Goal: Transaction & Acquisition: Purchase product/service

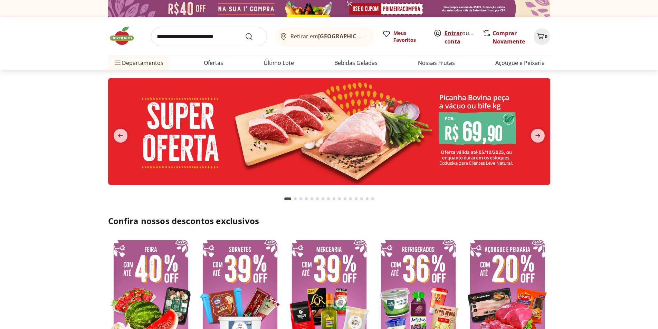
click at [459, 33] on link "Entrar" at bounding box center [453, 33] width 18 height 8
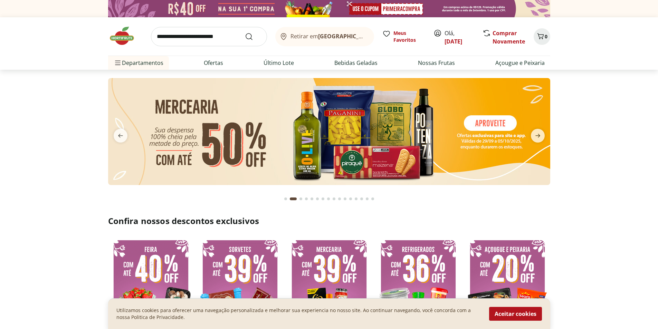
click at [124, 40] on img at bounding box center [125, 36] width 35 height 21
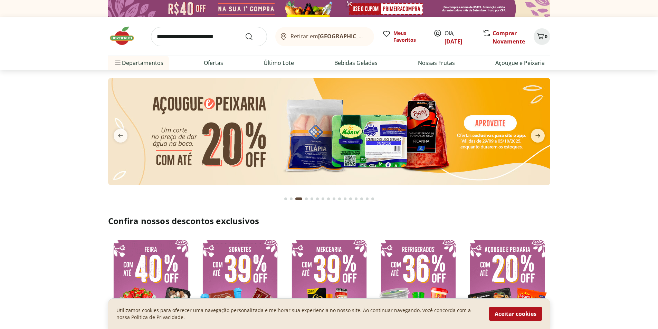
click at [123, 40] on img at bounding box center [125, 36] width 35 height 21
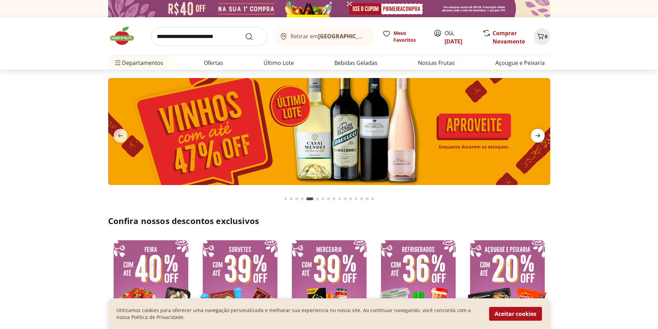
click at [542, 133] on icon "next" at bounding box center [538, 136] width 8 height 8
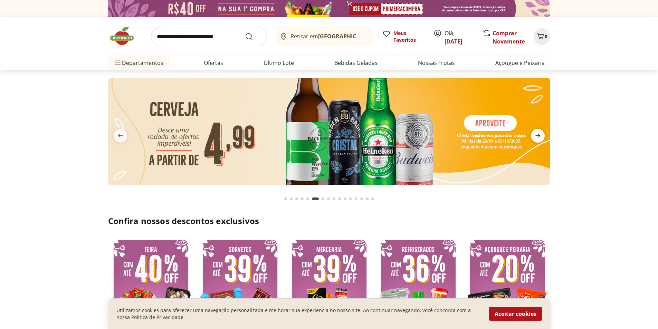
click at [541, 136] on icon "next" at bounding box center [538, 136] width 8 height 8
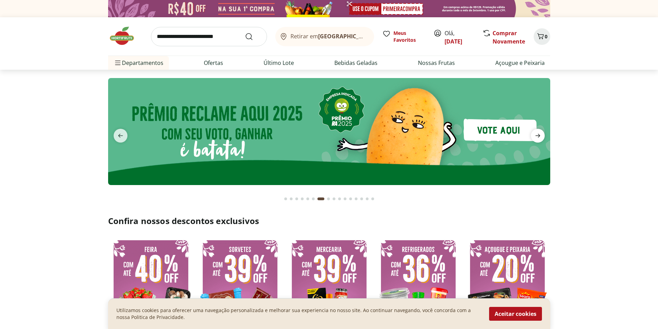
click at [541, 136] on icon "next" at bounding box center [538, 136] width 8 height 8
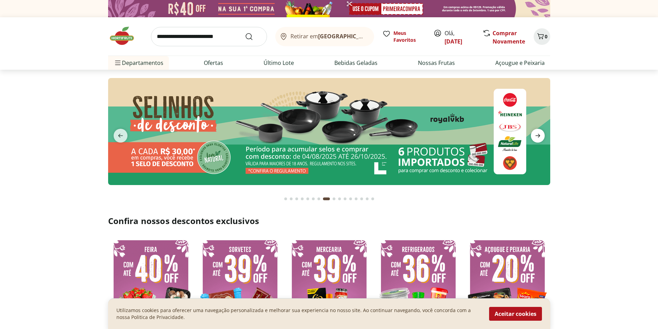
click at [541, 136] on icon "next" at bounding box center [538, 136] width 8 height 8
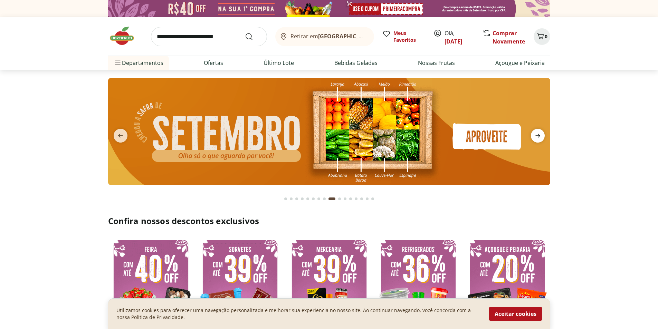
click at [541, 136] on icon "next" at bounding box center [538, 136] width 8 height 8
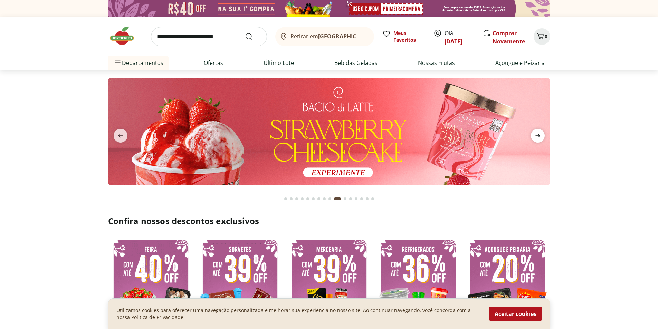
click at [541, 136] on icon "next" at bounding box center [538, 136] width 8 height 8
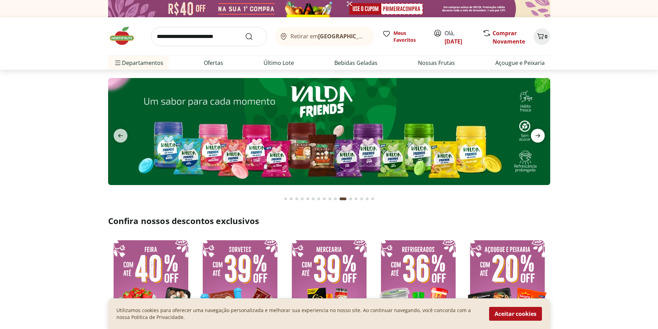
click at [541, 136] on icon "next" at bounding box center [538, 136] width 8 height 8
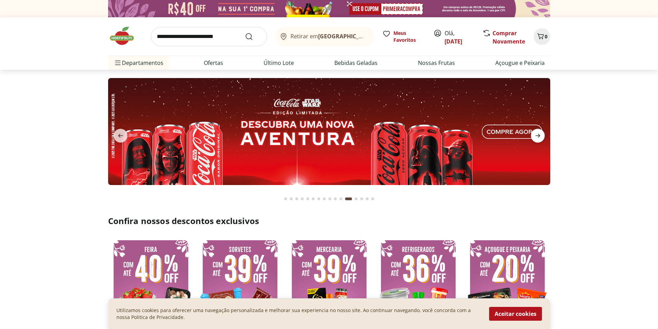
click at [540, 137] on icon "next" at bounding box center [538, 136] width 8 height 8
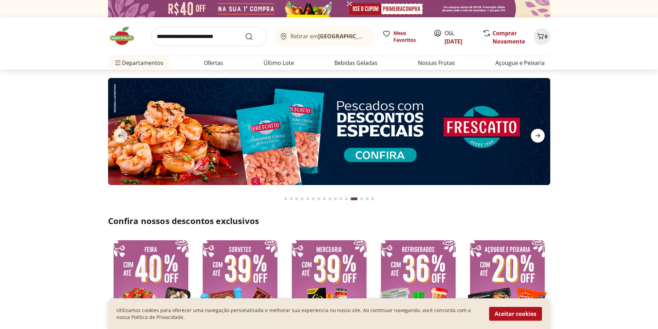
click at [540, 137] on icon "next" at bounding box center [538, 136] width 8 height 8
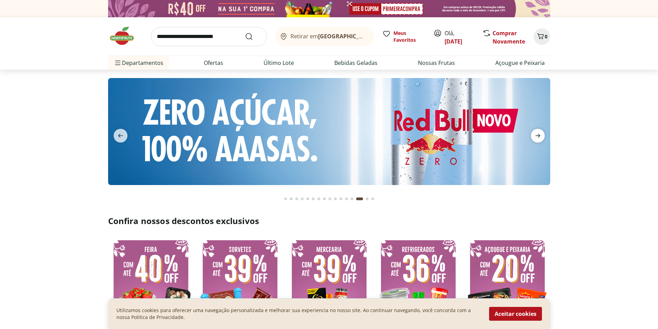
click at [540, 137] on icon "next" at bounding box center [538, 136] width 8 height 8
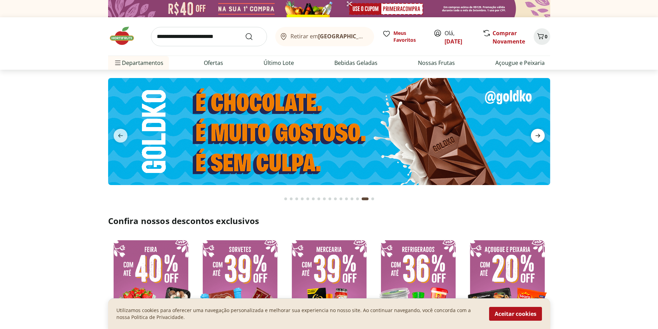
click at [540, 137] on icon "next" at bounding box center [538, 136] width 8 height 8
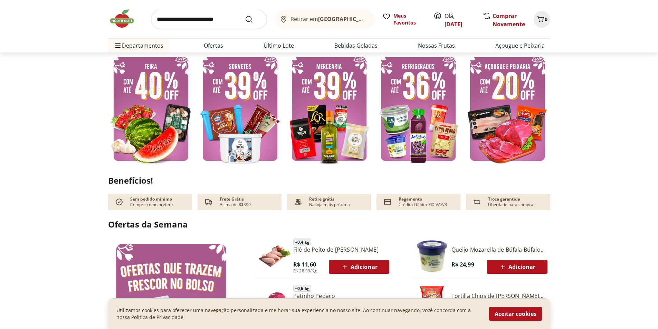
scroll to position [144, 0]
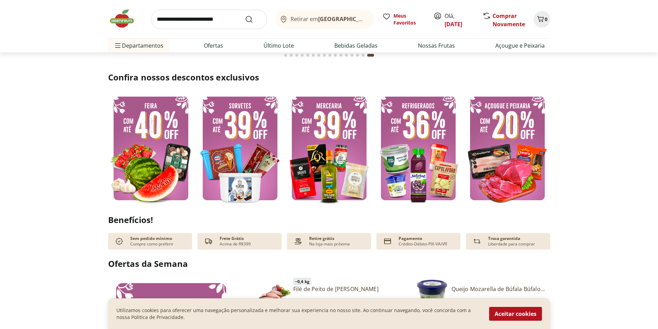
click at [255, 174] on img at bounding box center [240, 148] width 86 height 114
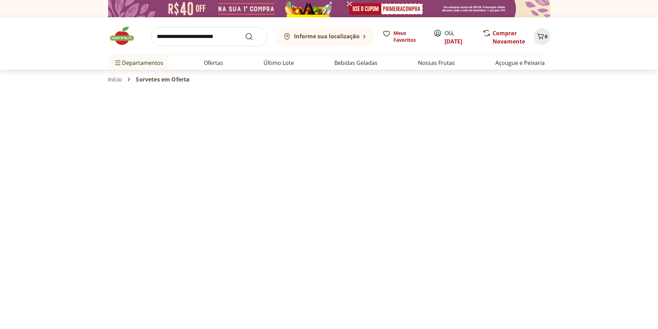
select select "**********"
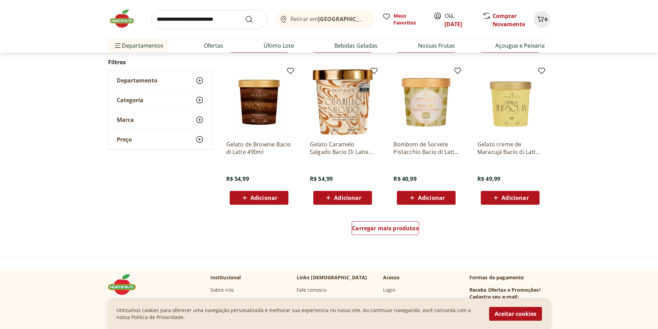
scroll to position [357, 0]
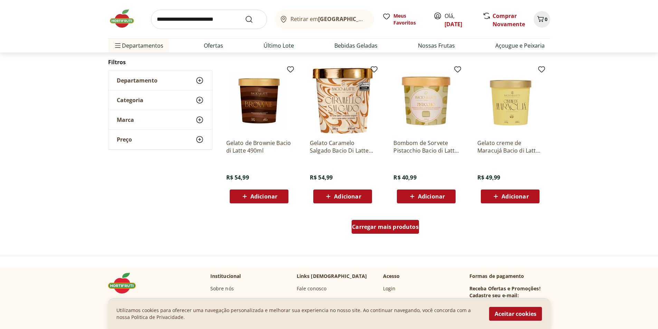
click at [399, 229] on span "Carregar mais produtos" at bounding box center [385, 227] width 67 height 6
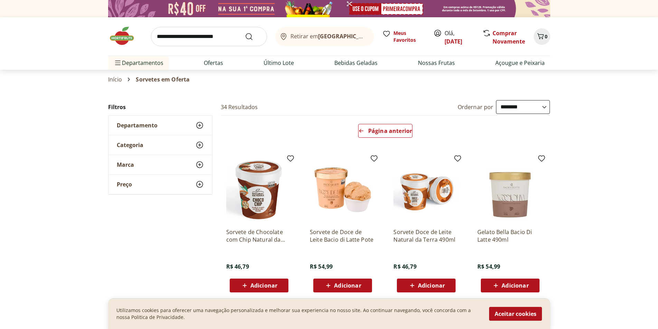
click at [545, 107] on select "**********" at bounding box center [523, 107] width 54 height 14
click at [496, 100] on select "**********" at bounding box center [523, 107] width 54 height 14
click at [205, 65] on link "Ofertas" at bounding box center [213, 63] width 19 height 8
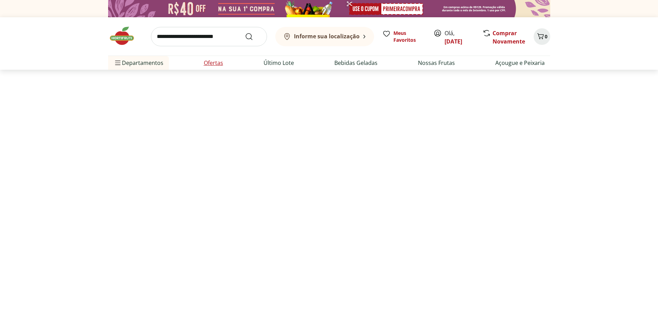
select select "**********"
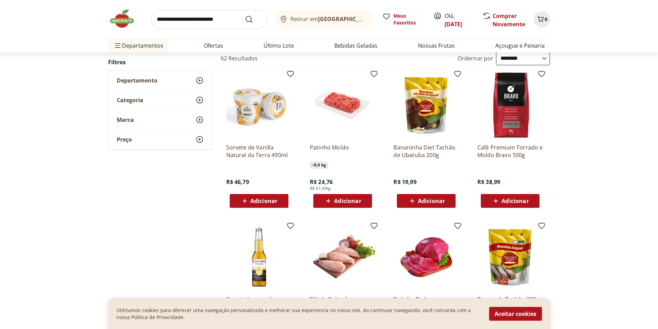
scroll to position [54, 0]
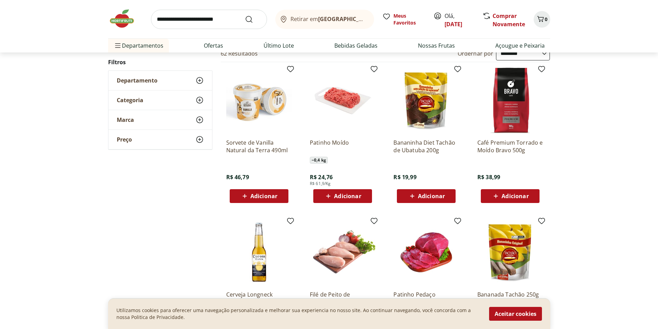
click at [351, 196] on span "Adicionar" at bounding box center [347, 196] width 27 height 6
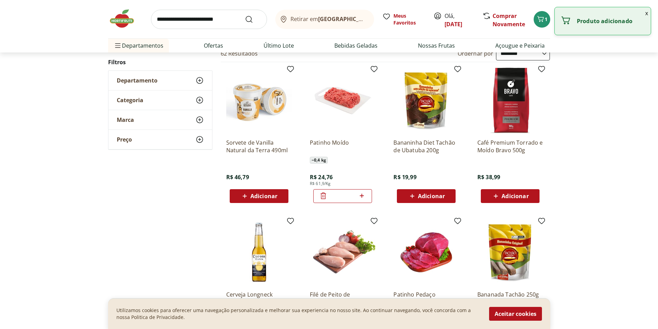
click at [360, 197] on icon at bounding box center [361, 196] width 9 height 8
type input "*"
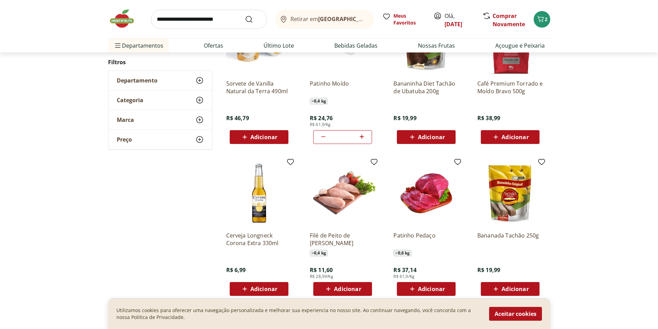
scroll to position [128, 0]
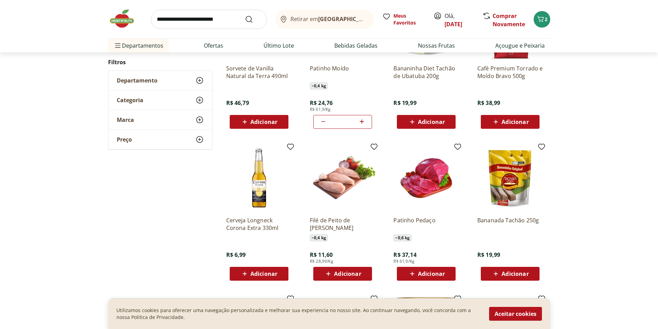
click at [443, 126] on span "Adicionar" at bounding box center [426, 122] width 37 height 8
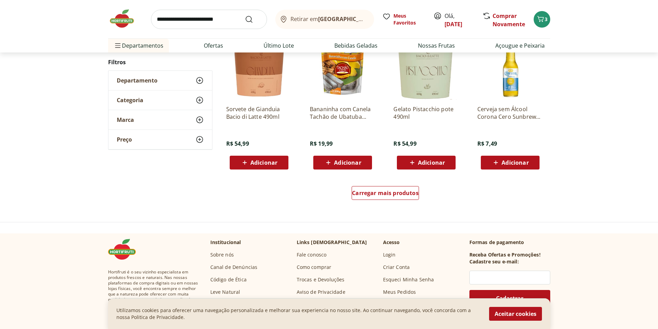
scroll to position [403, 0]
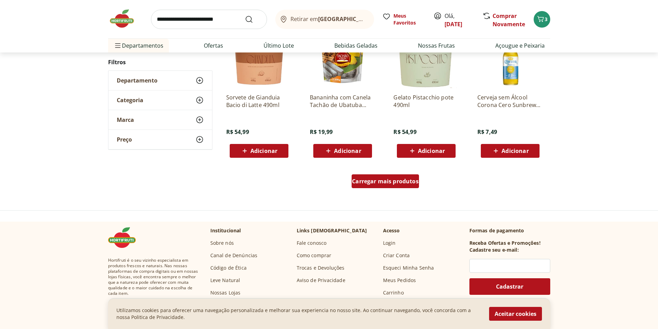
click at [391, 182] on span "Carregar mais produtos" at bounding box center [385, 182] width 67 height 6
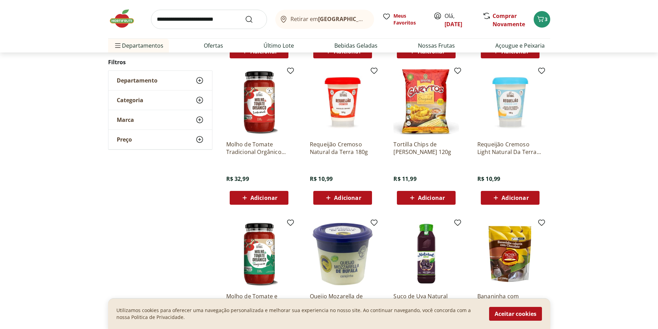
scroll to position [507, 0]
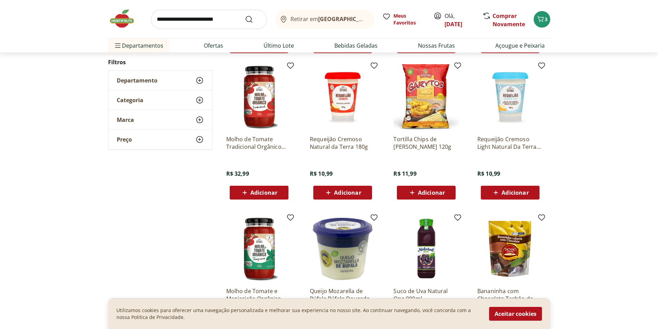
click at [352, 194] on span "Adicionar" at bounding box center [347, 193] width 27 height 6
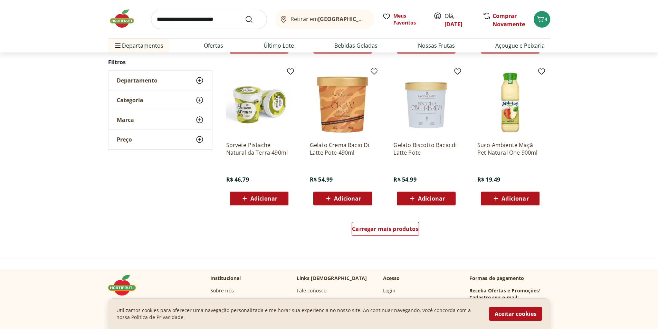
scroll to position [413, 0]
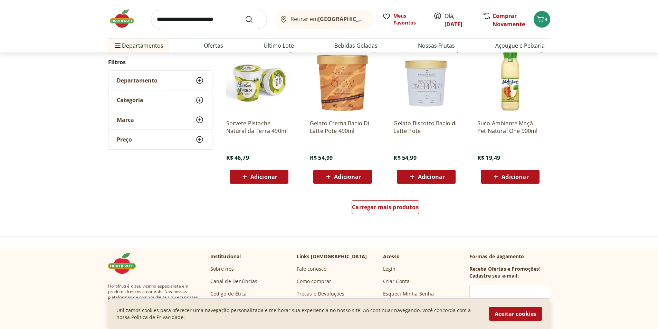
click at [277, 179] on div "Adicionar" at bounding box center [259, 177] width 48 height 12
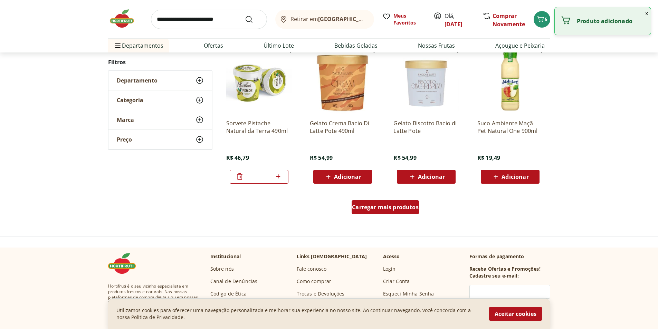
click at [391, 211] on div "Carregar mais produtos" at bounding box center [385, 207] width 67 height 14
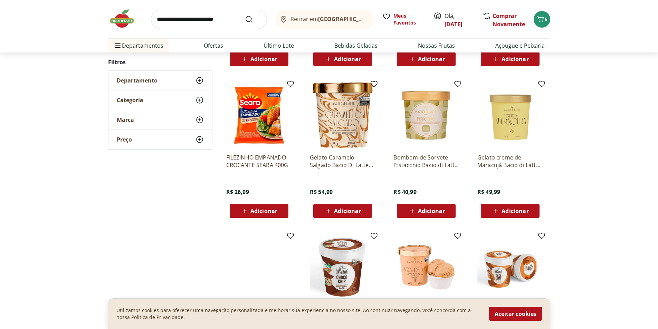
scroll to position [229, 0]
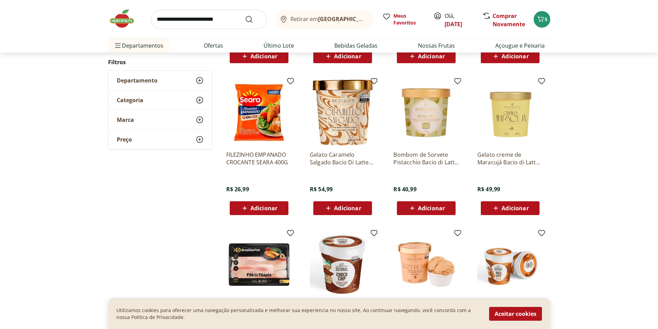
click at [432, 125] on img at bounding box center [426, 113] width 66 height 66
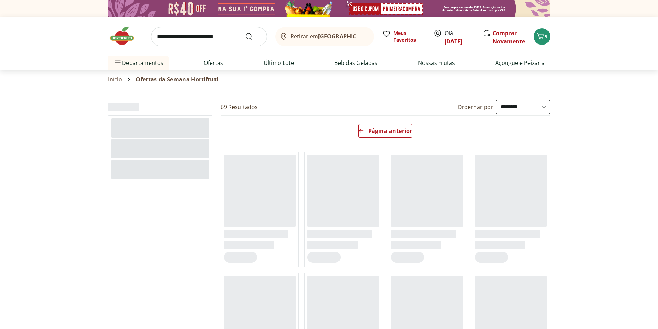
select select "**********"
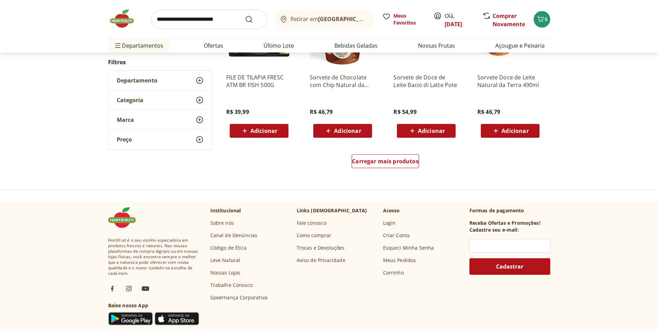
scroll to position [446, 0]
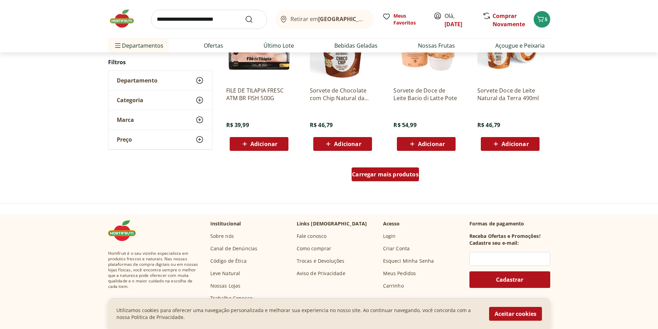
click at [395, 175] on span "Carregar mais produtos" at bounding box center [385, 175] width 67 height 6
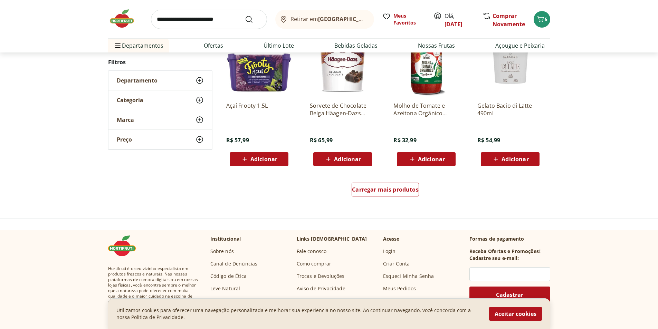
scroll to position [432, 0]
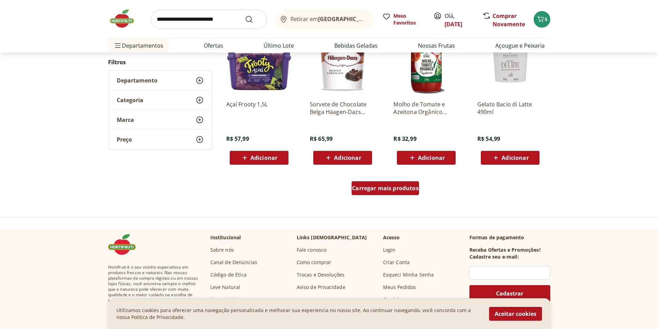
click at [373, 189] on span "Carregar mais produtos" at bounding box center [385, 188] width 67 height 6
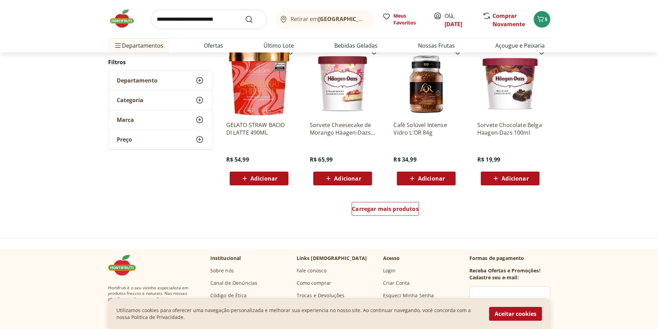
scroll to position [412, 0]
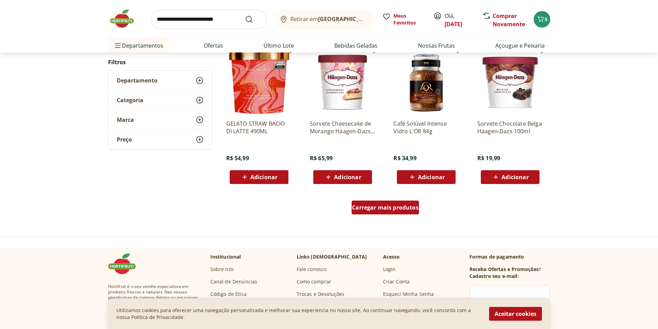
click at [380, 209] on span "Carregar mais produtos" at bounding box center [385, 208] width 67 height 6
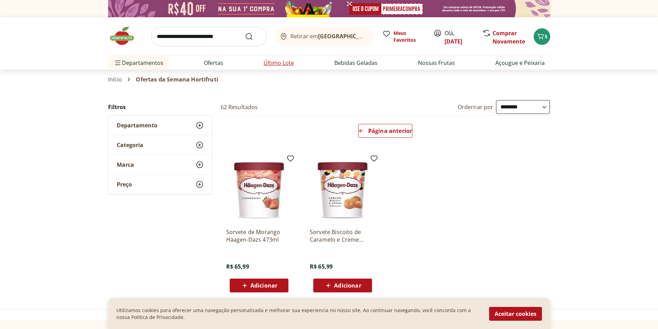
click at [279, 62] on link "Último Lote" at bounding box center [279, 63] width 30 height 8
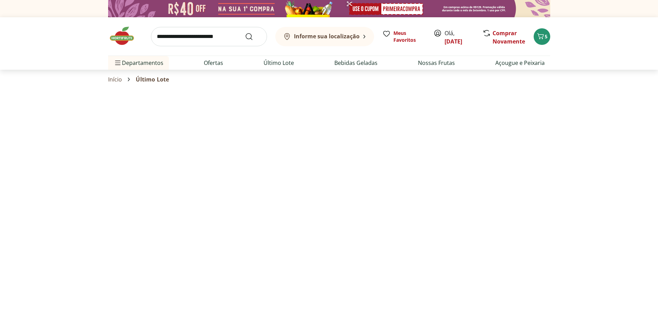
select select "**********"
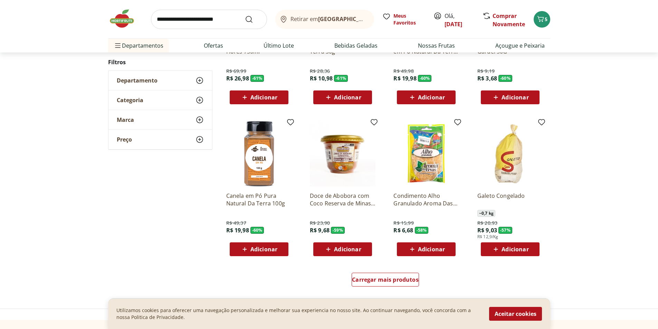
scroll to position [307, 0]
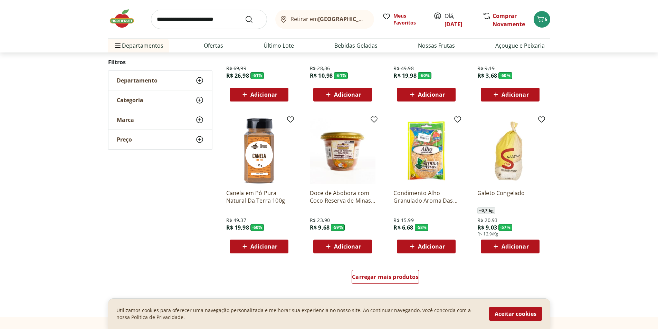
click at [429, 247] on span "Adicionar" at bounding box center [431, 247] width 27 height 6
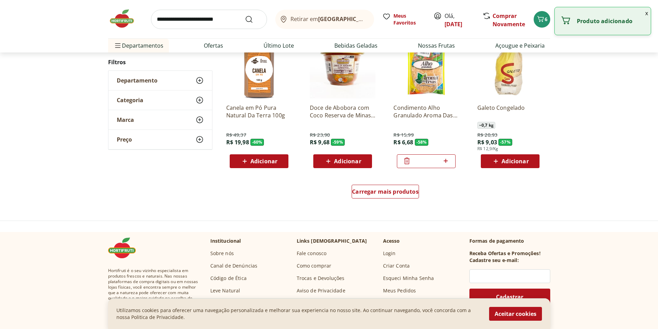
scroll to position [394, 0]
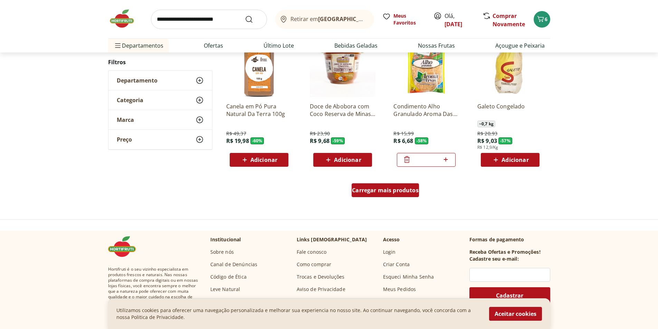
click at [374, 192] on span "Carregar mais produtos" at bounding box center [385, 191] width 67 height 6
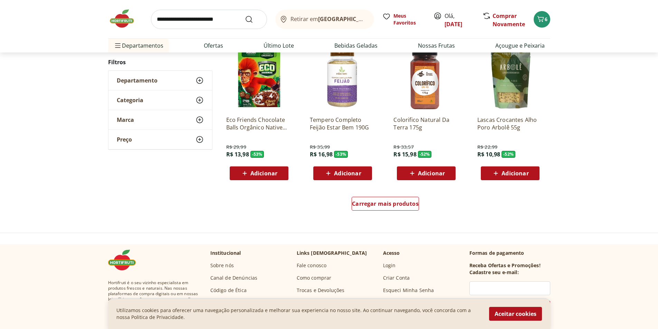
scroll to position [421, 0]
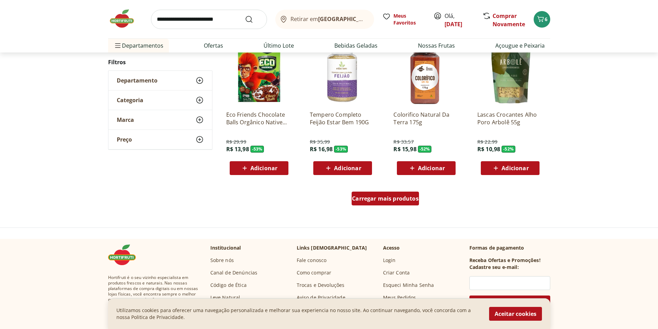
click at [377, 198] on span "Carregar mais produtos" at bounding box center [385, 199] width 67 height 6
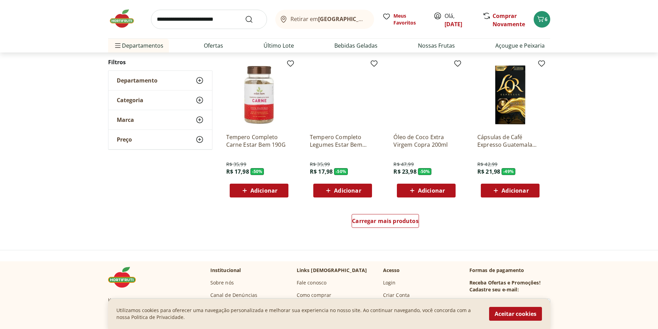
scroll to position [400, 0]
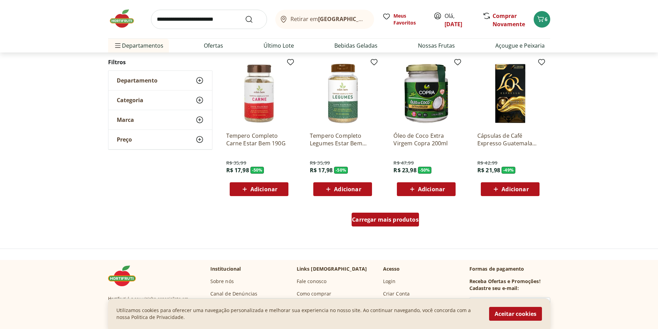
click at [394, 221] on span "Carregar mais produtos" at bounding box center [385, 220] width 67 height 6
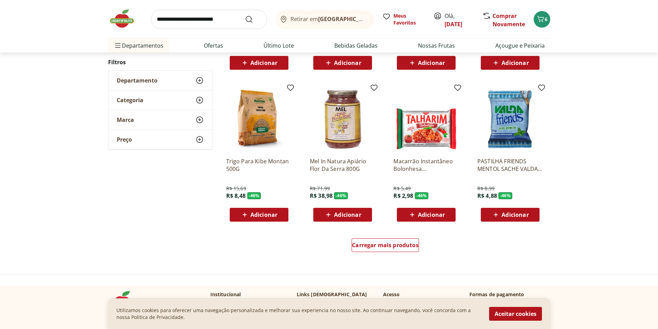
scroll to position [379, 0]
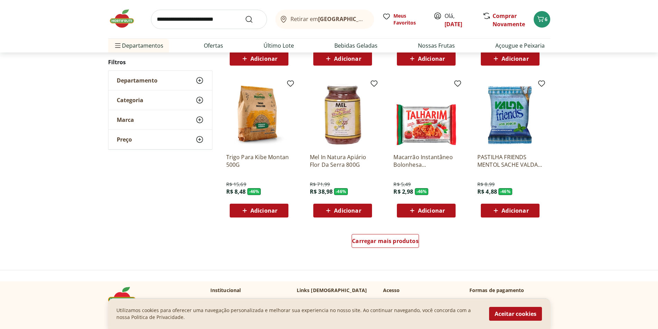
click at [336, 139] on img at bounding box center [343, 115] width 66 height 66
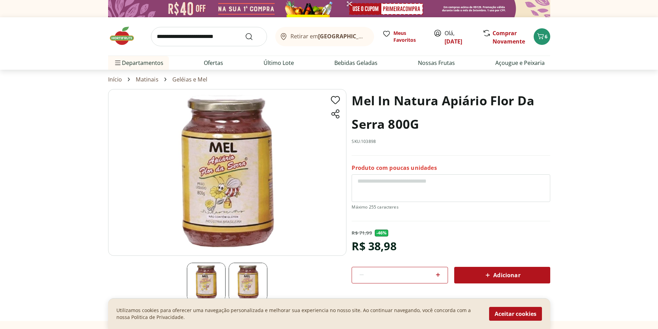
click at [520, 276] on div "Adicionar" at bounding box center [502, 275] width 85 height 12
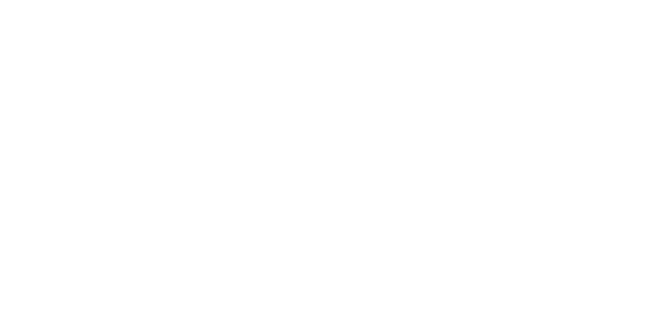
scroll to position [379, 0]
select select "**********"
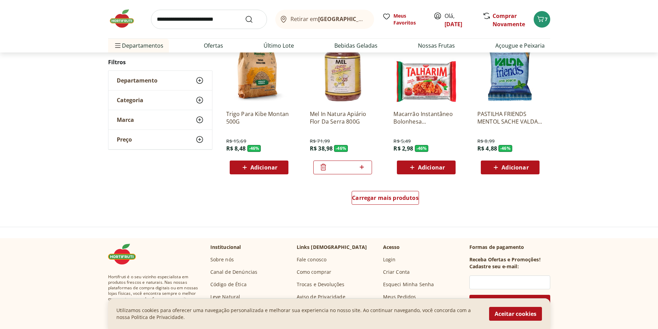
scroll to position [728, 0]
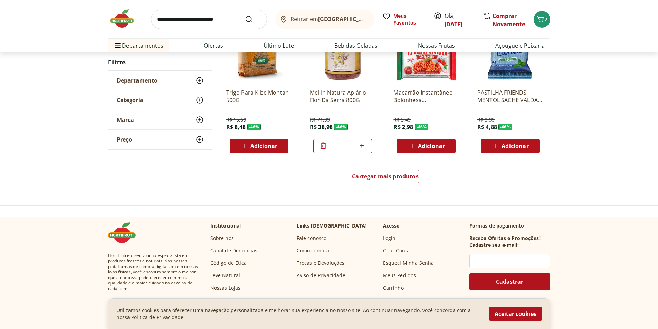
click at [251, 146] on span "Adicionar" at bounding box center [263, 146] width 27 height 6
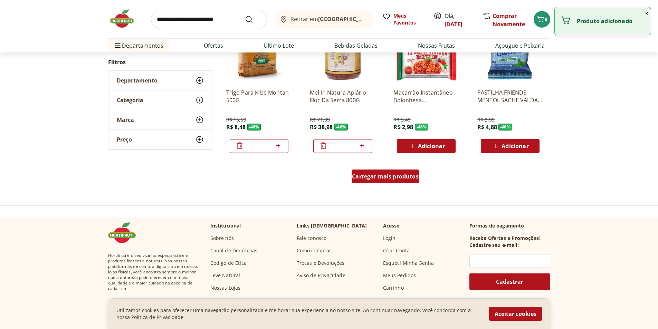
click at [371, 181] on div "Carregar mais produtos" at bounding box center [385, 177] width 67 height 14
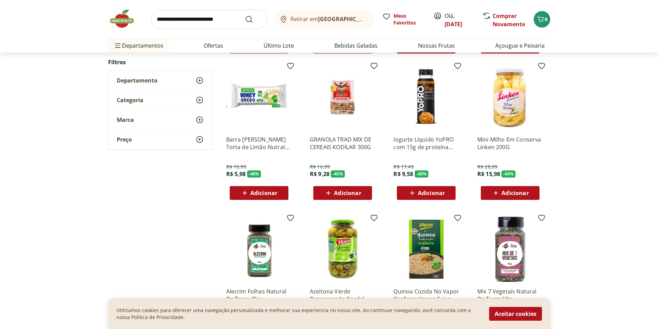
scroll to position [831, 0]
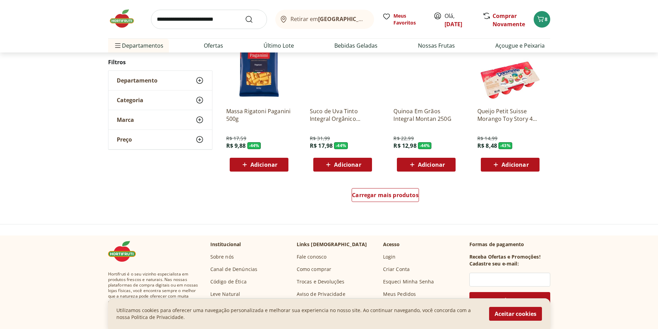
scroll to position [711, 0]
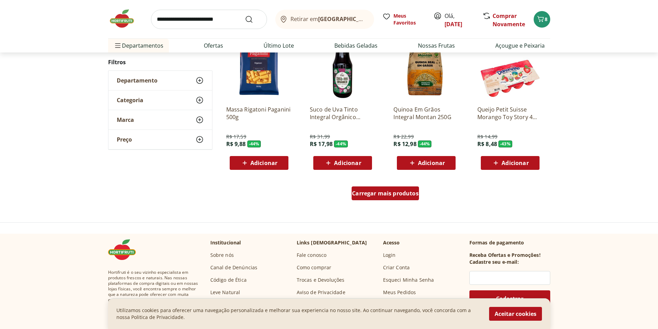
click at [389, 192] on span "Carregar mais produtos" at bounding box center [385, 194] width 67 height 6
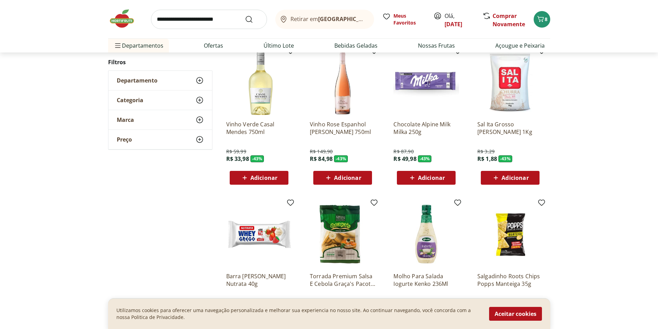
scroll to position [868, 0]
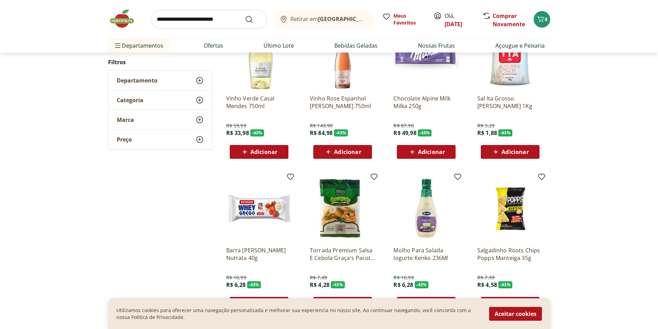
click at [516, 156] on span "Adicionar" at bounding box center [509, 152] width 37 height 8
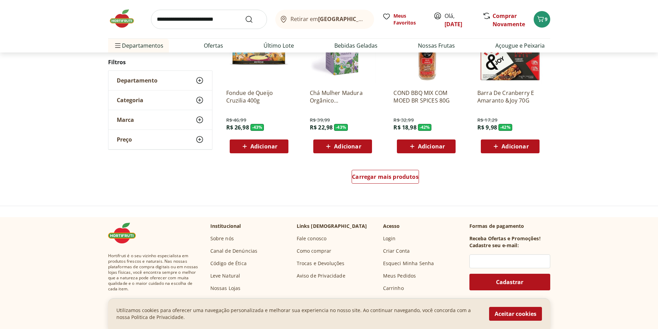
scroll to position [729, 0]
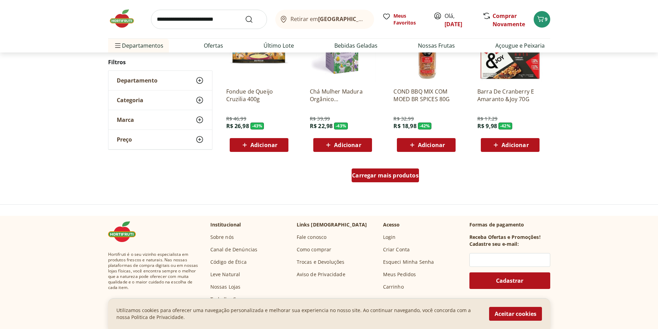
click at [400, 178] on span "Carregar mais produtos" at bounding box center [385, 176] width 67 height 6
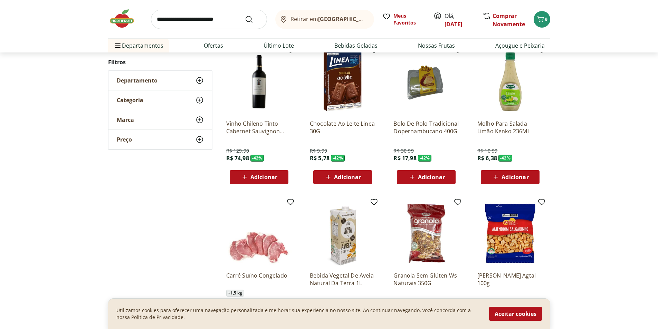
scroll to position [850, 0]
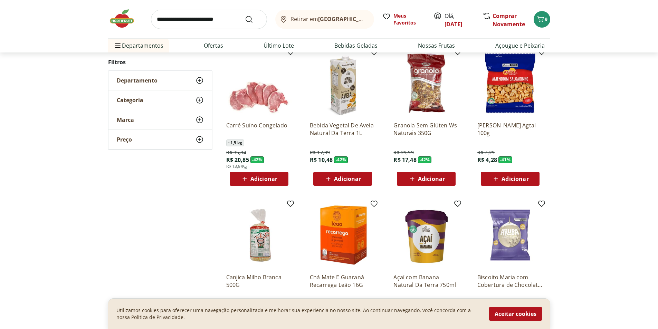
scroll to position [546, 0]
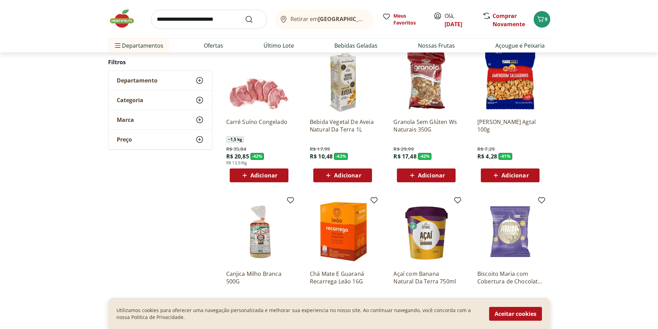
click at [284, 176] on button "Adicionar" at bounding box center [259, 176] width 59 height 14
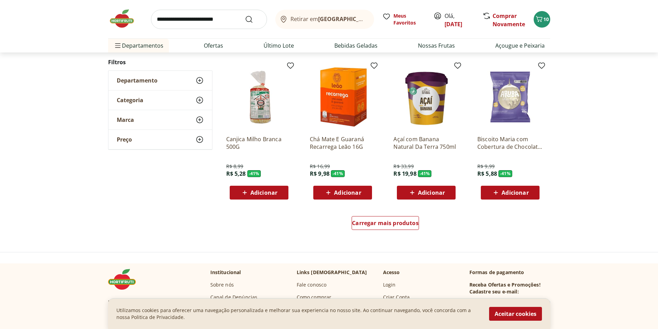
scroll to position [685, 0]
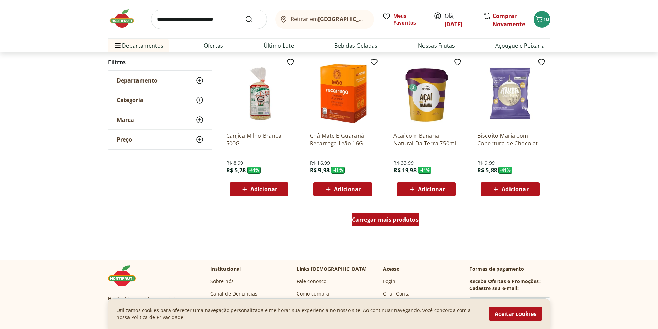
click at [375, 218] on span "Carregar mais produtos" at bounding box center [385, 220] width 67 height 6
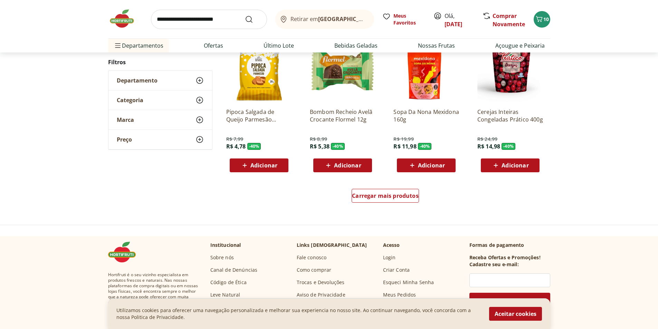
scroll to position [717, 0]
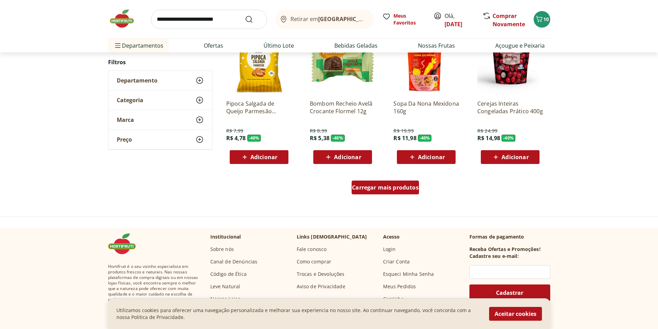
click at [382, 185] on span "Carregar mais produtos" at bounding box center [385, 188] width 67 height 6
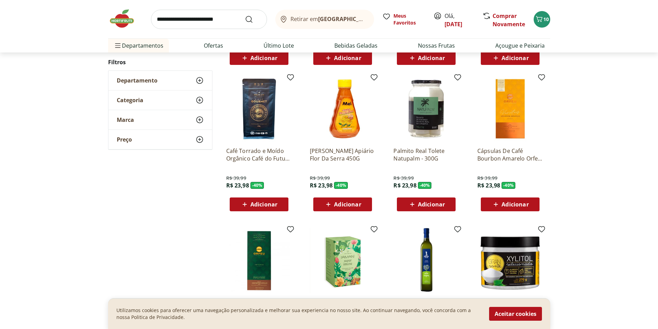
scroll to position [820, 0]
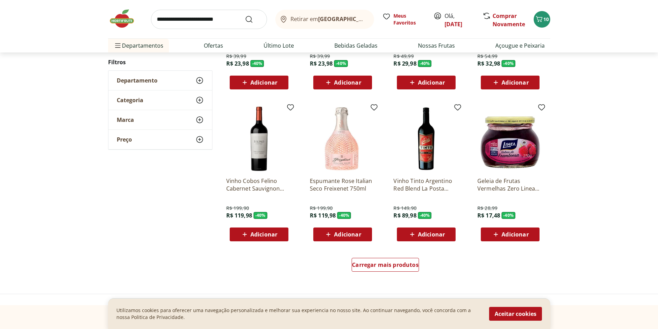
scroll to position [654, 0]
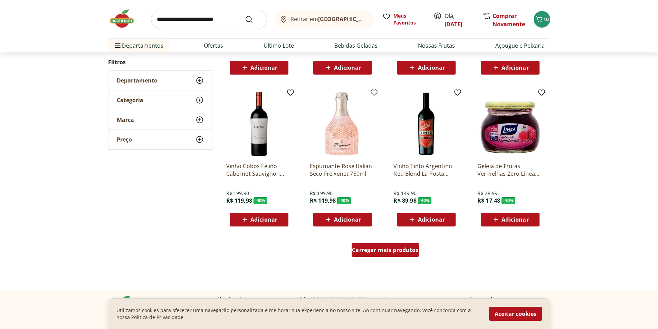
click at [388, 252] on span "Carregar mais produtos" at bounding box center [385, 250] width 67 height 6
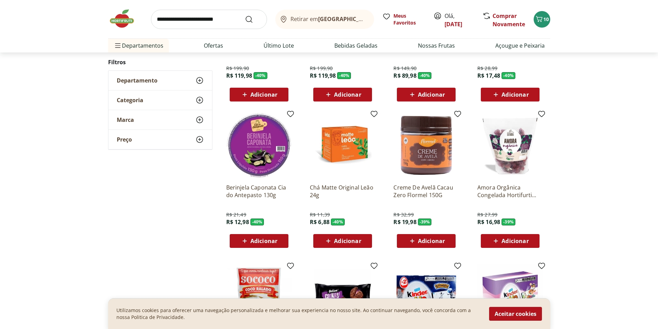
scroll to position [801, 0]
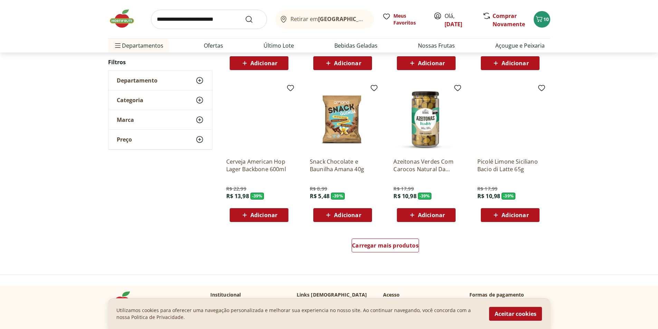
scroll to position [660, 0]
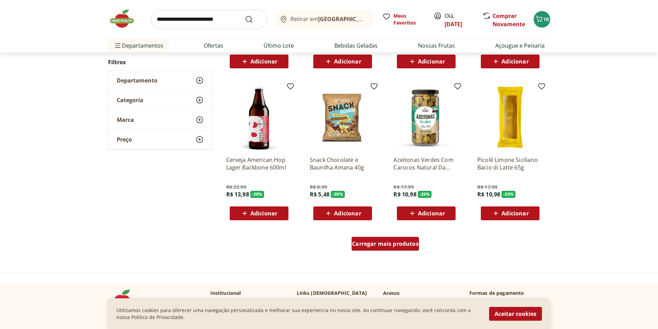
click at [399, 246] on span "Carregar mais produtos" at bounding box center [385, 244] width 67 height 6
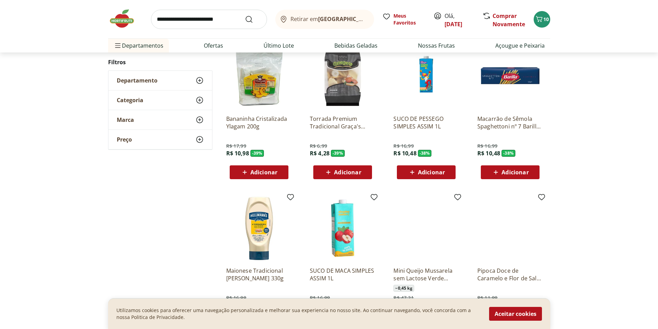
scroll to position [852, 0]
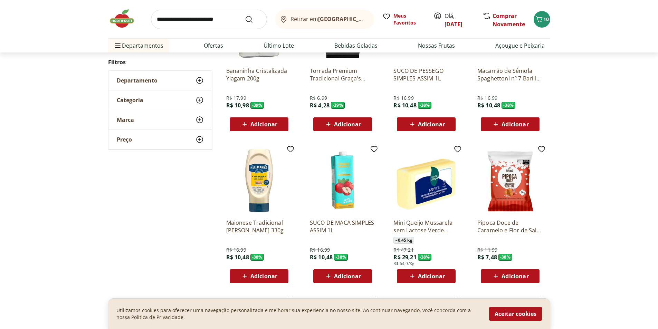
scroll to position [441, 0]
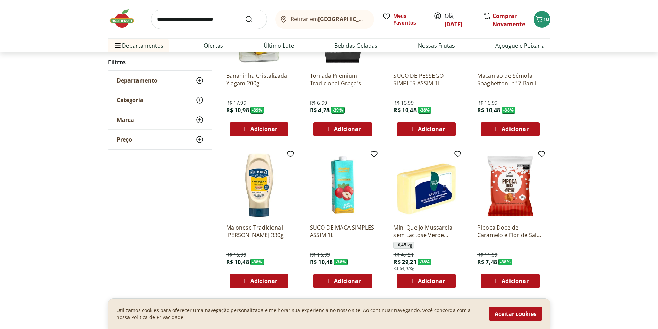
click at [356, 134] on div "Adicionar" at bounding box center [343, 129] width 48 height 12
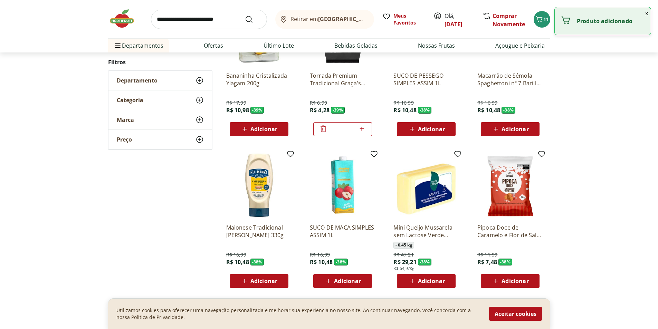
click at [360, 129] on icon at bounding box center [362, 129] width 4 height 4
type input "*"
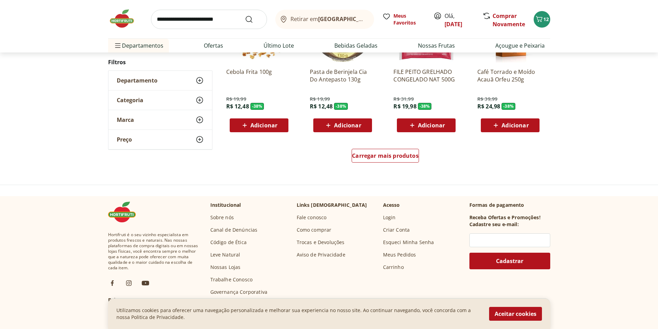
scroll to position [750, 0]
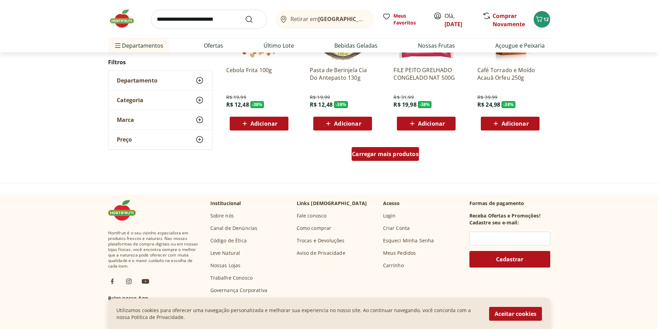
click at [389, 156] on span "Carregar mais produtos" at bounding box center [385, 154] width 67 height 6
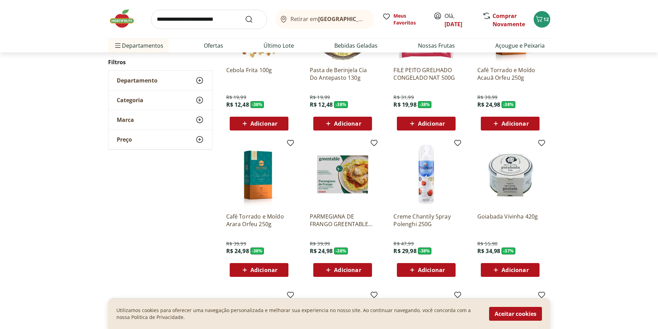
drag, startPoint x: 658, startPoint y: 161, endPoint x: 659, endPoint y: 165, distance: 4.4
click at [658, 165] on html "Retirar em Rio de Janeiro/RJ Olá, Lucia 12 Retirar em Rio de Janeiro/RJ Meus Fa…" at bounding box center [329, 238] width 658 height 1976
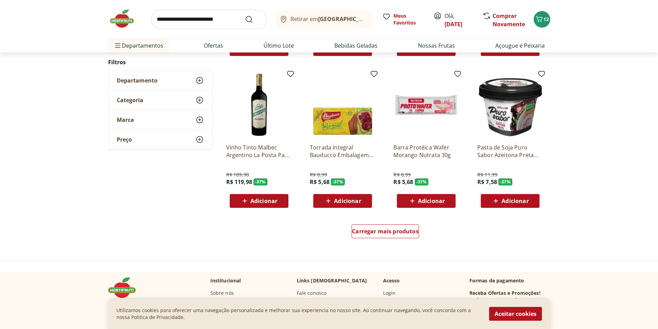
scroll to position [674, 0]
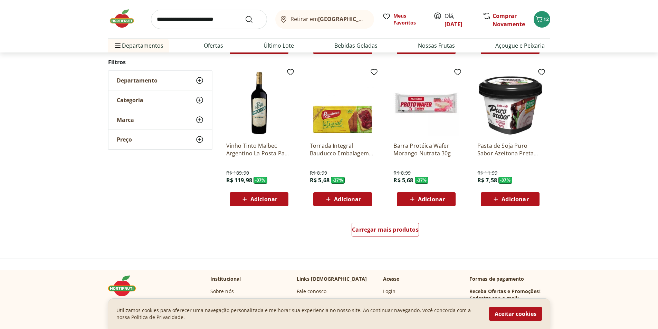
click at [518, 202] on span "Adicionar" at bounding box center [514, 200] width 27 height 6
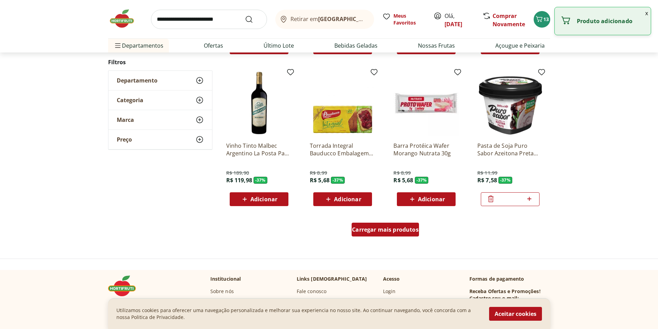
click at [403, 228] on span "Carregar mais produtos" at bounding box center [385, 230] width 67 height 6
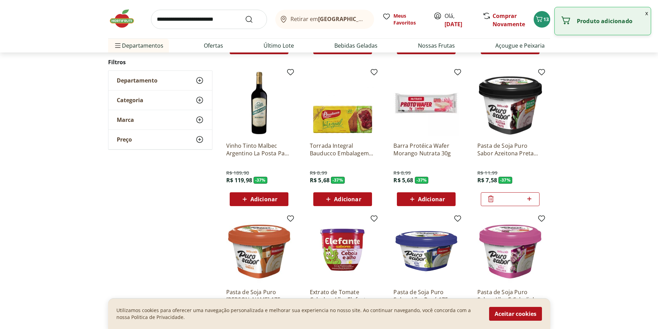
click at [657, 155] on div "**********" at bounding box center [329, 204] width 658 height 988
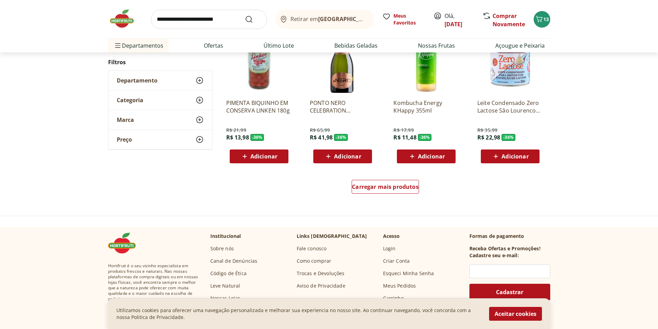
scroll to position [722, 0]
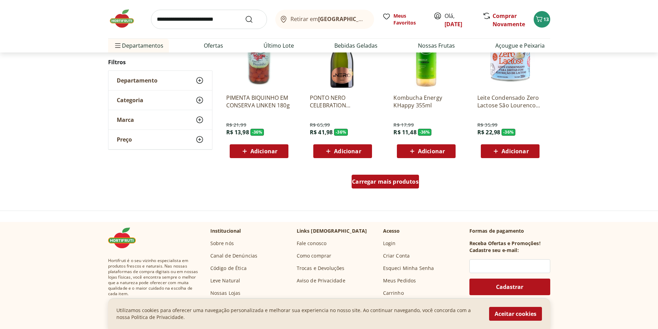
click at [405, 181] on span "Carregar mais produtos" at bounding box center [385, 182] width 67 height 6
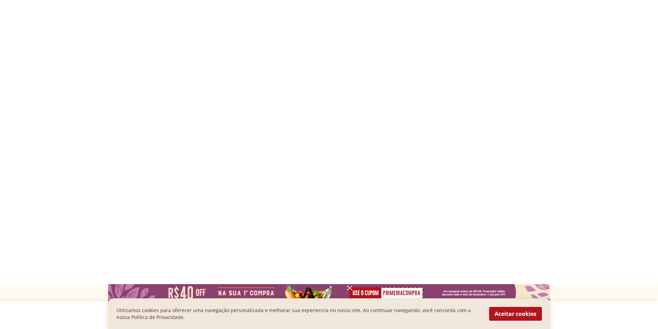
select select "**********"
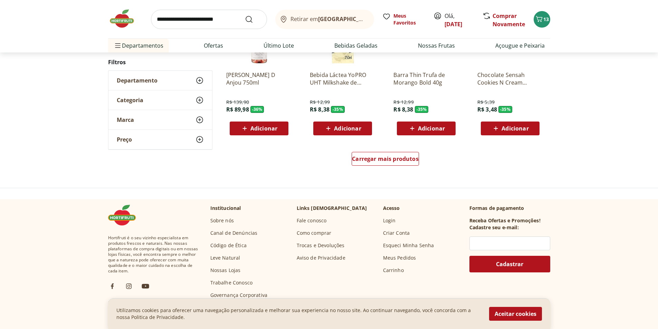
scroll to position [747, 0]
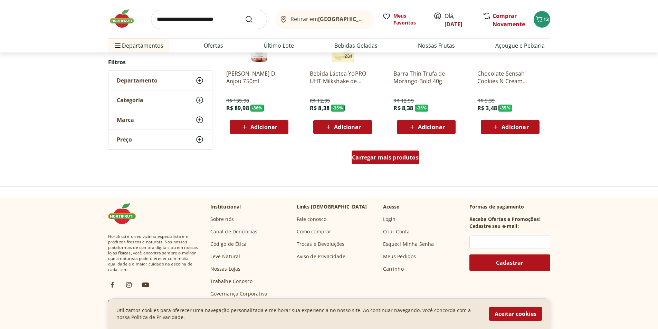
click at [393, 155] on span "Carregar mais produtos" at bounding box center [385, 158] width 67 height 6
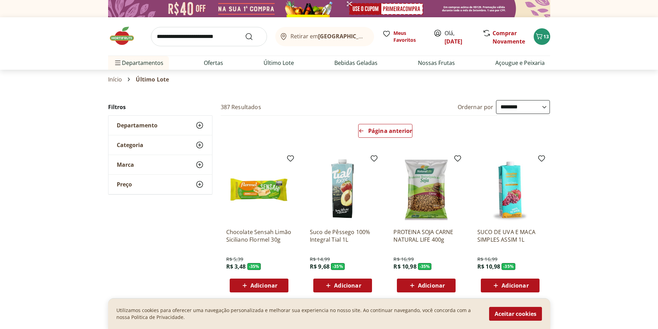
click at [140, 125] on span "Departamento" at bounding box center [137, 125] width 41 height 7
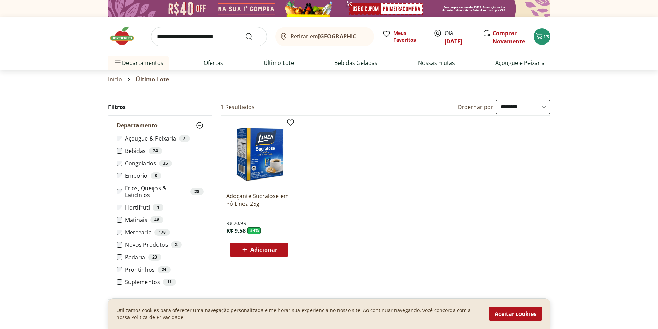
click at [127, 36] on img at bounding box center [125, 36] width 35 height 21
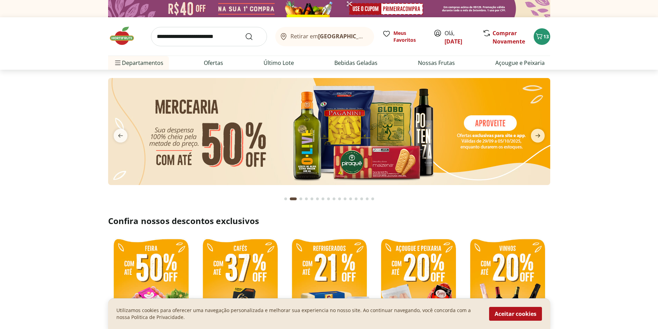
click at [570, 135] on section at bounding box center [329, 138] width 658 height 137
click at [537, 136] on icon "next" at bounding box center [538, 136] width 8 height 8
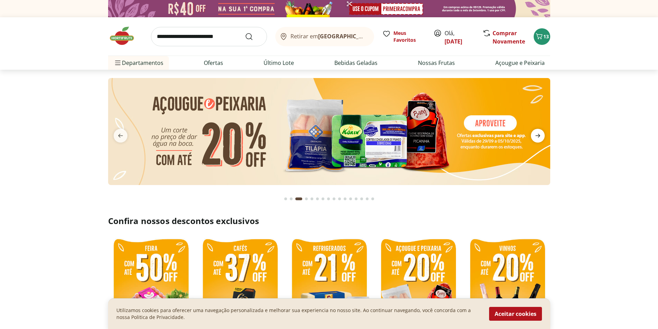
click at [537, 135] on icon "next" at bounding box center [538, 136] width 8 height 8
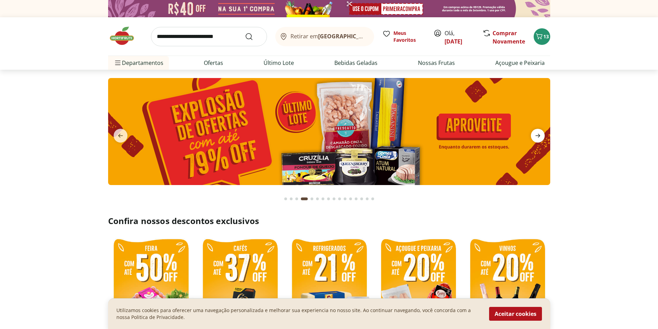
click at [537, 135] on icon "next" at bounding box center [538, 136] width 8 height 8
click at [375, 128] on img at bounding box center [329, 131] width 442 height 107
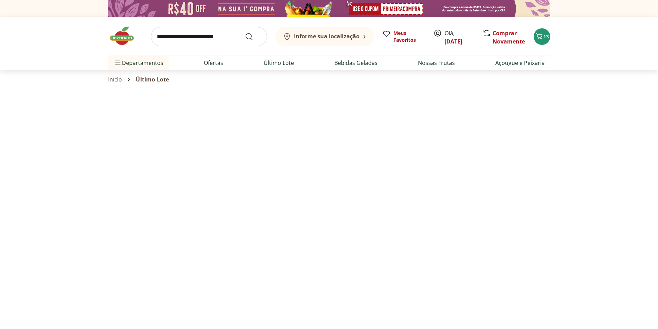
select select "**********"
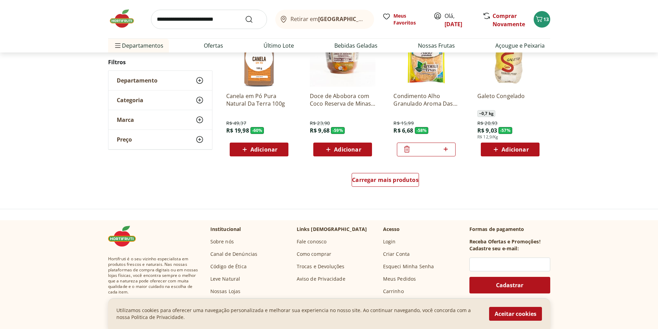
scroll to position [421, 0]
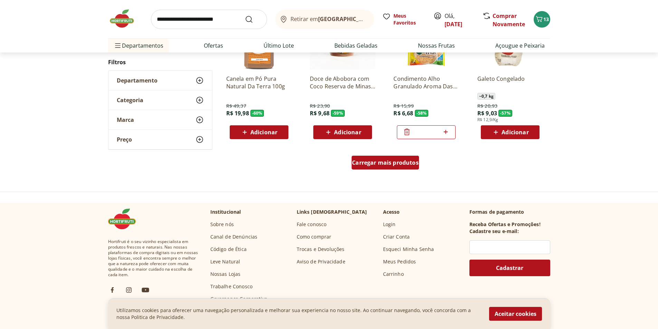
click at [399, 163] on span "Carregar mais produtos" at bounding box center [385, 163] width 67 height 6
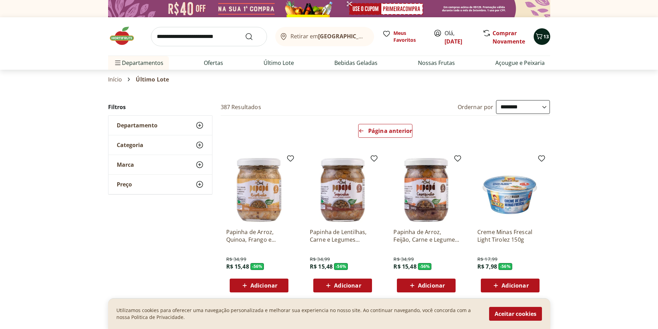
click at [544, 41] on div "13" at bounding box center [542, 36] width 6 height 11
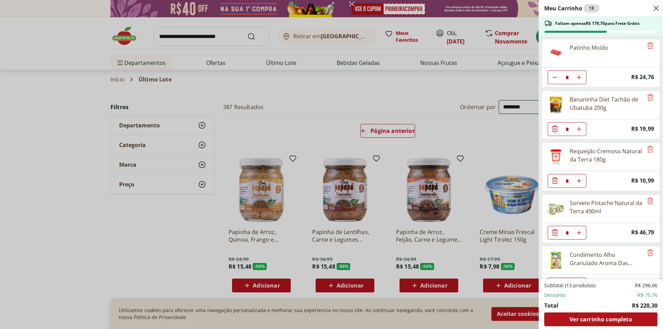
click at [357, 105] on div "Meu Carrinho 13 Faltam apenas R$ 178,70 para Frete Grátis Patinho Moído * Price…" at bounding box center [331, 164] width 663 height 329
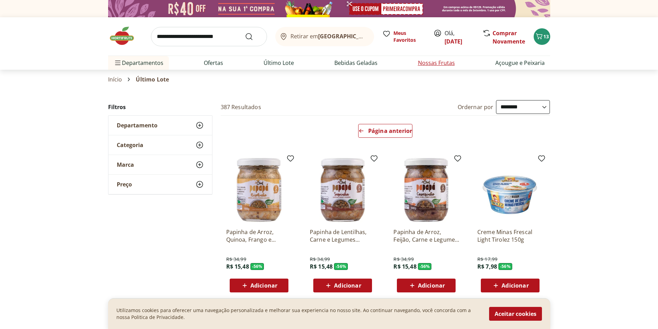
click at [426, 61] on link "Nossas Frutas" at bounding box center [436, 63] width 37 height 8
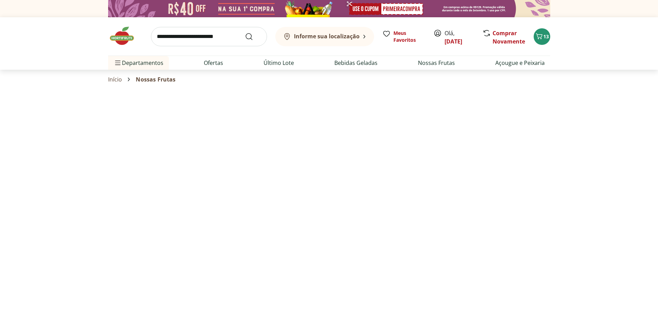
select select "**********"
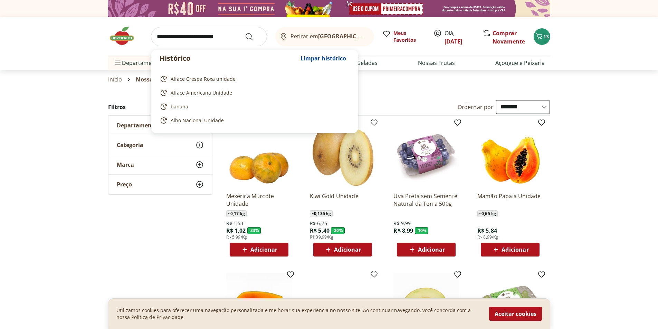
click at [240, 34] on input "search" at bounding box center [209, 36] width 116 height 19
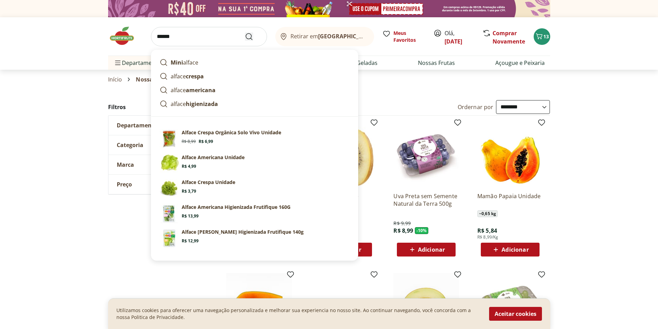
type input "******"
click at [248, 39] on use "Submit Search" at bounding box center [249, 36] width 8 height 8
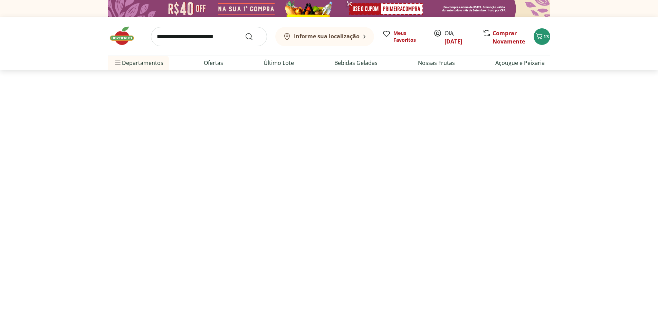
select select "**********"
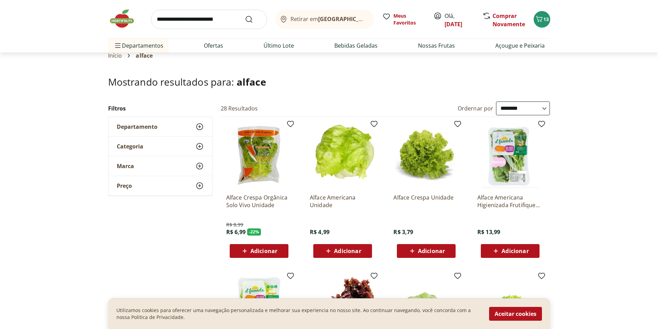
scroll to position [21, 0]
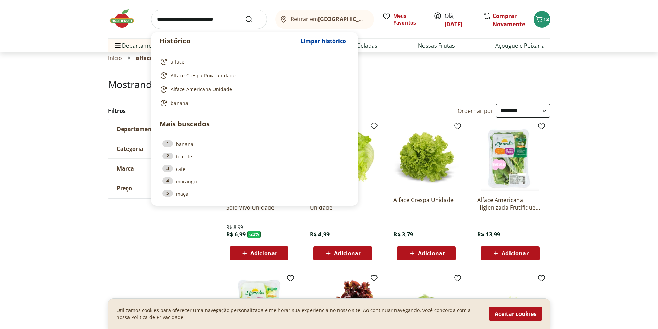
drag, startPoint x: 235, startPoint y: 20, endPoint x: 154, endPoint y: 16, distance: 81.3
click at [154, 16] on input "search" at bounding box center [209, 19] width 116 height 19
click at [157, 19] on input "search" at bounding box center [209, 19] width 116 height 19
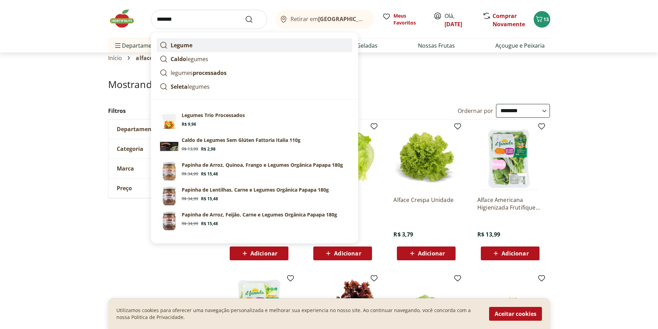
click at [178, 44] on strong "Legume" at bounding box center [182, 45] width 22 height 8
type input "******"
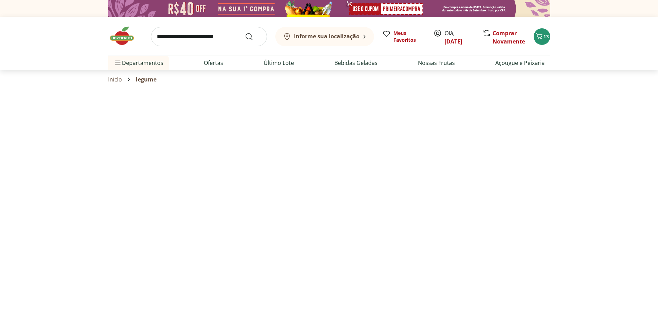
select select "**********"
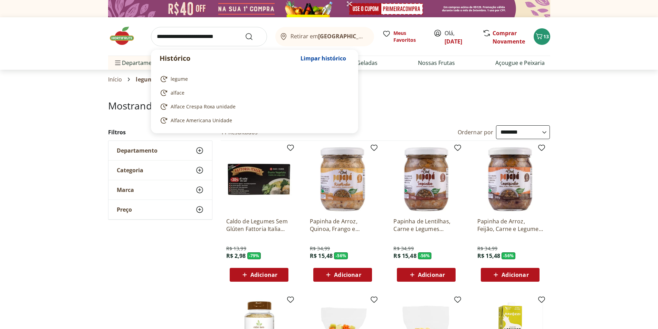
click at [226, 38] on input "search" at bounding box center [209, 36] width 116 height 19
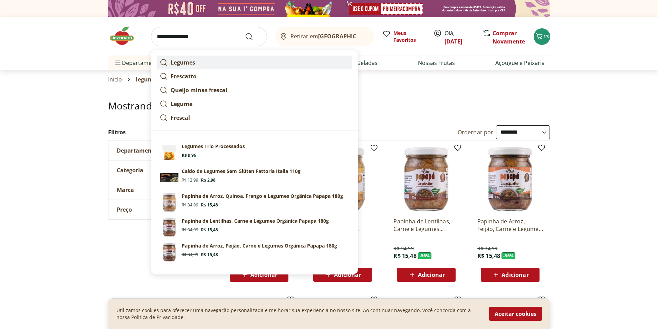
click at [193, 63] on strong "Legumes" at bounding box center [183, 63] width 25 height 8
type input "*******"
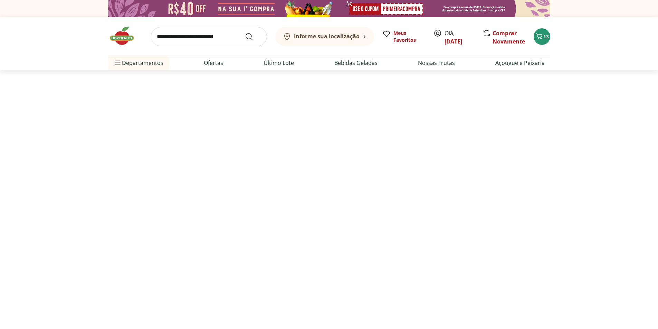
select select "**********"
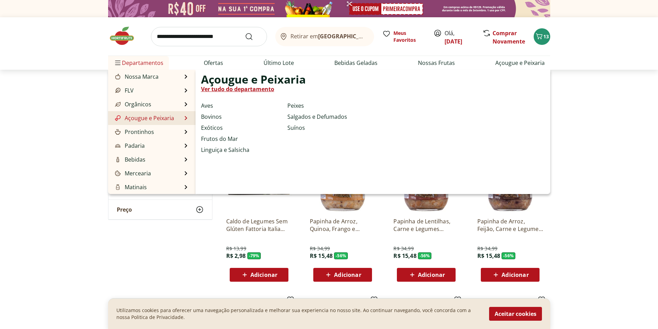
click at [145, 118] on link "Açougue e Peixaria" at bounding box center [144, 118] width 60 height 8
select select "**********"
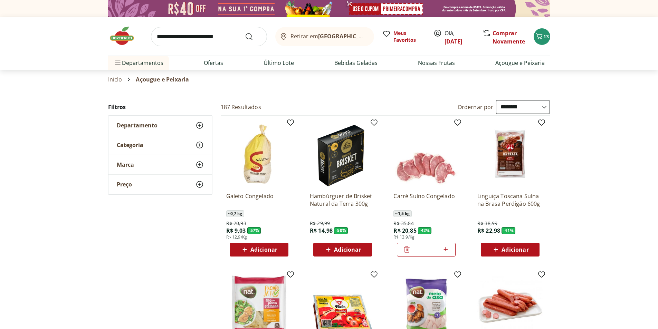
click at [543, 107] on select "**********" at bounding box center [523, 107] width 54 height 14
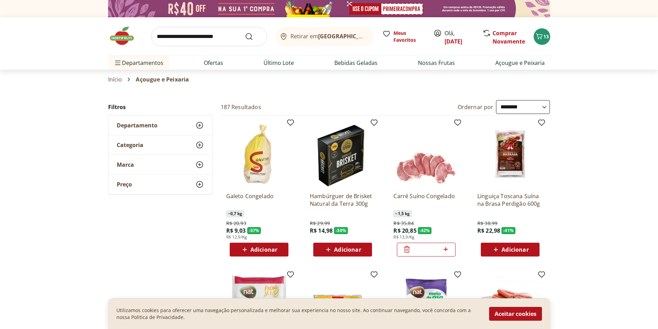
click at [496, 100] on select "**********" at bounding box center [523, 107] width 54 height 14
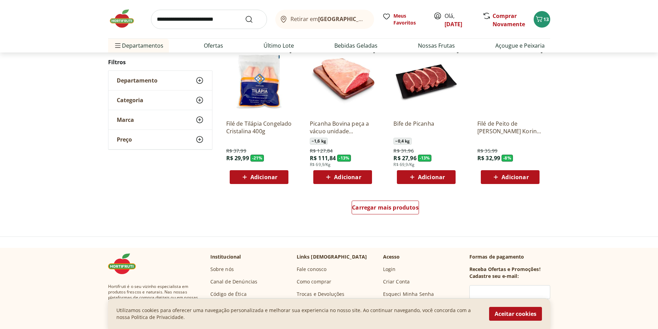
scroll to position [405, 0]
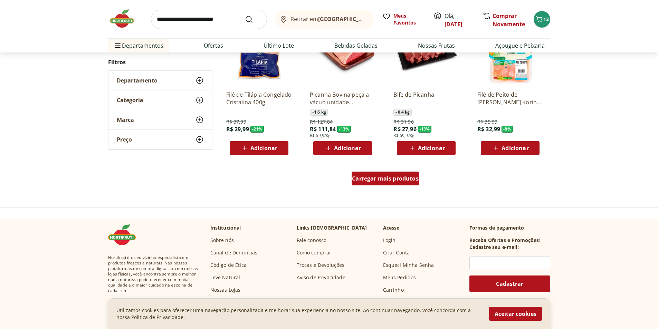
click at [368, 179] on span "Carregar mais produtos" at bounding box center [385, 179] width 67 height 6
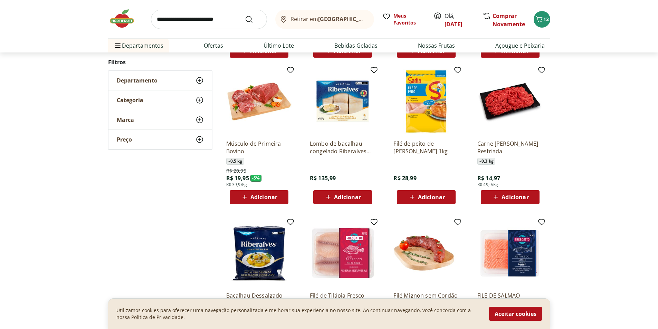
scroll to position [505, 0]
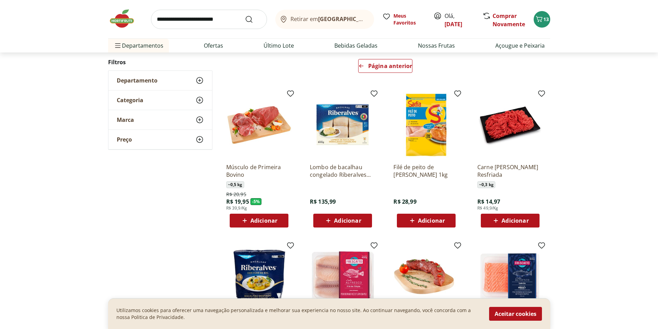
scroll to position [62, 0]
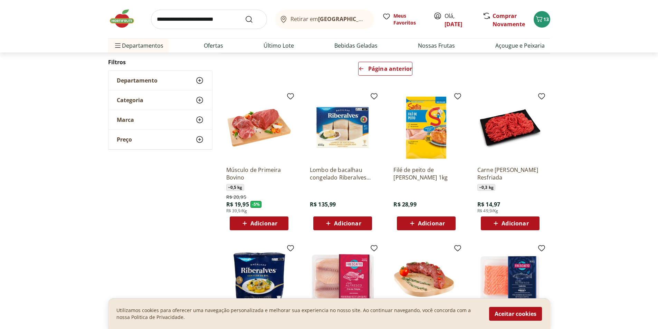
click at [239, 19] on input "search" at bounding box center [209, 19] width 116 height 19
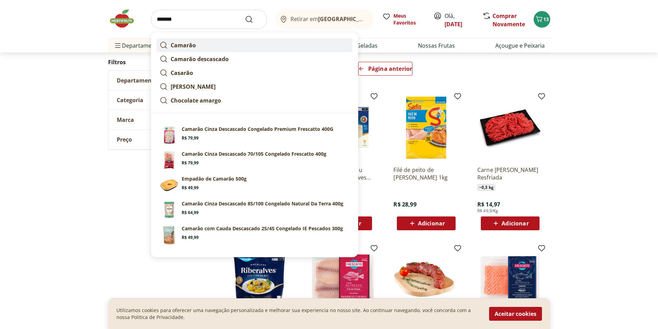
click at [181, 43] on strong "Camarão" at bounding box center [183, 45] width 25 height 8
type input "*******"
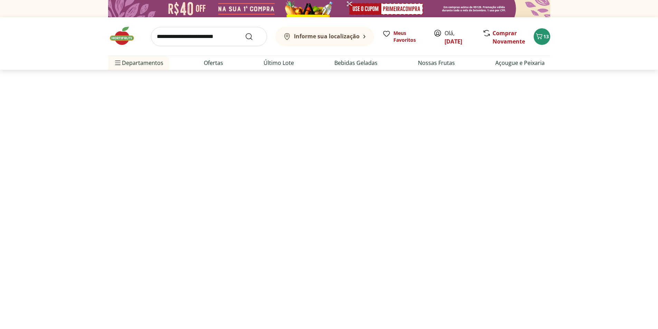
select select "**********"
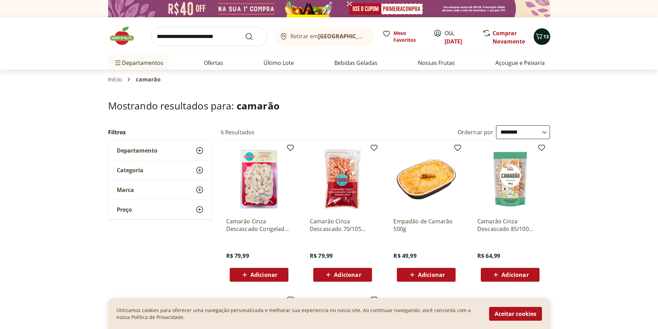
click at [541, 39] on icon "Carrinho" at bounding box center [539, 36] width 7 height 6
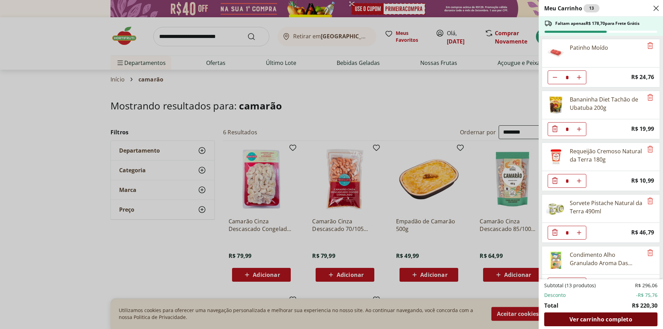
click at [628, 322] on span "Ver carrinho completo" at bounding box center [600, 320] width 63 height 6
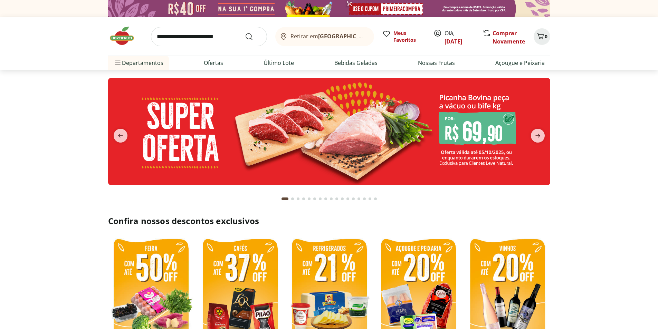
click at [455, 42] on link "[PERSON_NAME]" at bounding box center [453, 42] width 18 height 8
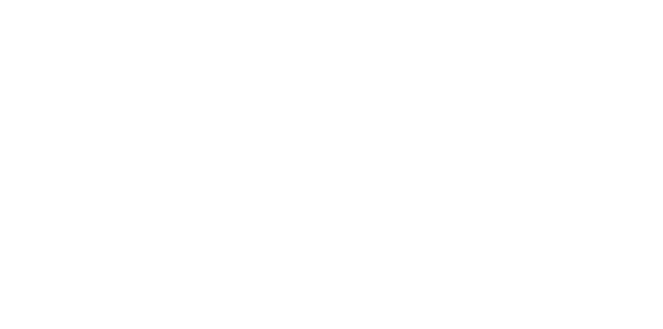
click at [449, 40] on div at bounding box center [331, 164] width 663 height 329
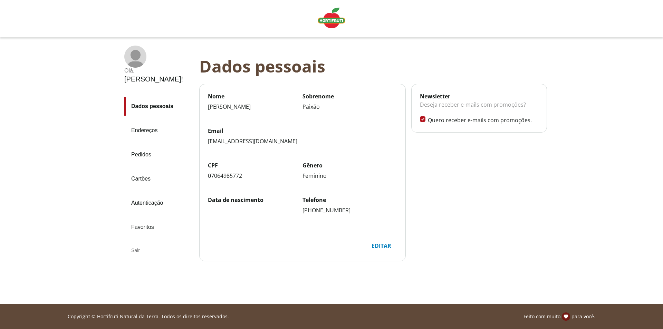
click at [136, 242] on div "Sair" at bounding box center [158, 250] width 69 height 17
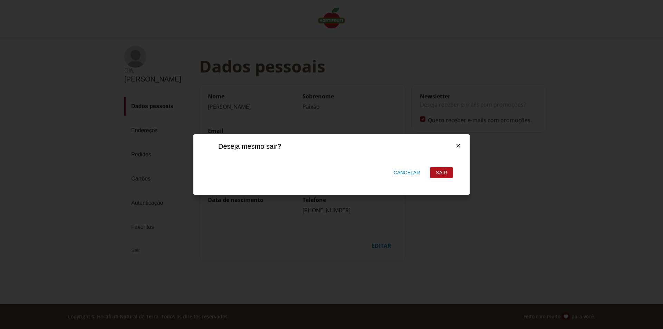
click at [439, 171] on div "Sair" at bounding box center [441, 172] width 22 height 10
